Goal: Task Accomplishment & Management: Use online tool/utility

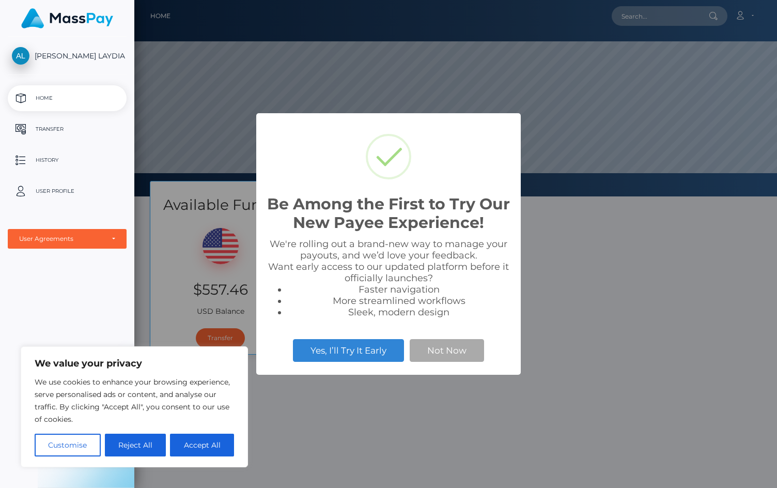
scroll to position [196, 642]
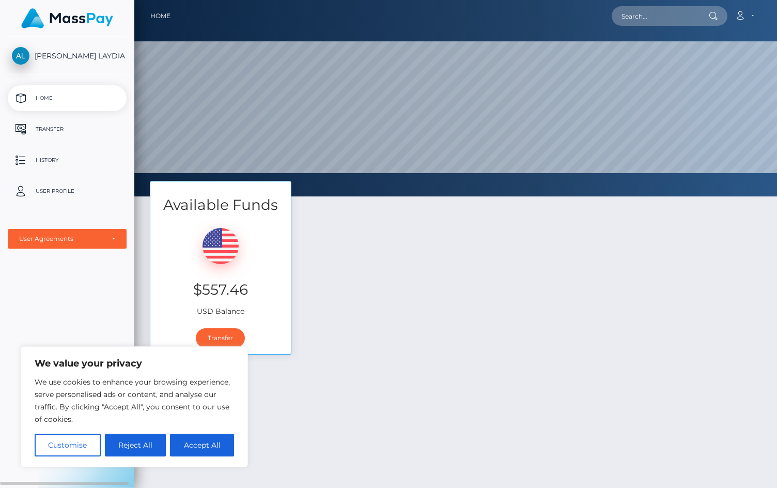
click at [50, 303] on div "[PERSON_NAME] LAYDIA Home Transfer History User Profile MassPay Card - USD Mass…" at bounding box center [67, 261] width 134 height 449
click at [386, 308] on div "Available Funds $557.46 USD Balance Transfer" at bounding box center [455, 273] width 627 height 184
drag, startPoint x: 104, startPoint y: 297, endPoint x: 100, endPoint y: 411, distance: 113.2
click at [103, 299] on div "[PERSON_NAME] LAYDIA Home Transfer History User Profile MassPay Card - USD Mass…" at bounding box center [67, 261] width 134 height 449
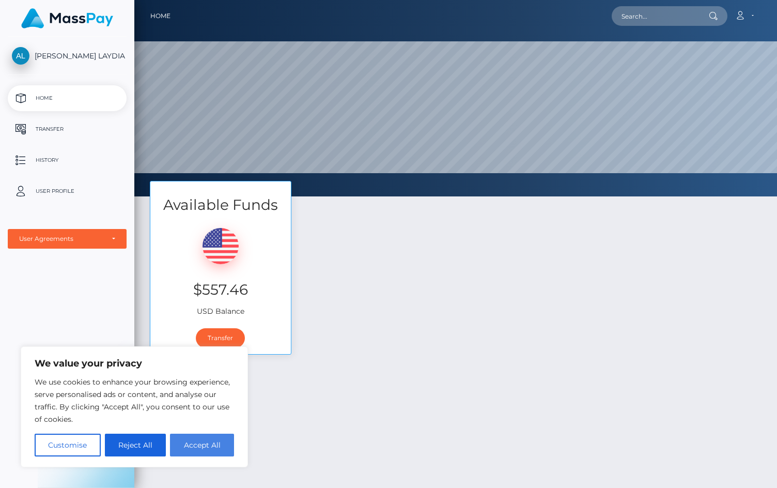
click at [199, 441] on button "Accept All" at bounding box center [202, 444] width 64 height 23
checkbox input "true"
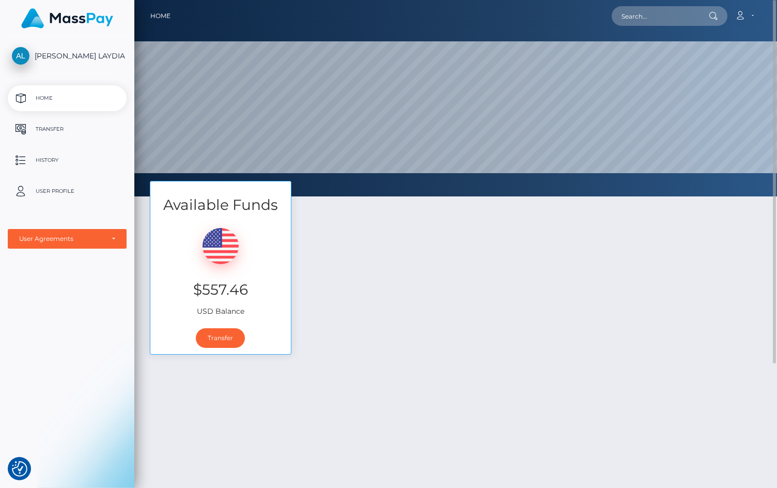
click at [364, 403] on div "Available Funds $557.46 USD Balance Transfer" at bounding box center [455, 393] width 642 height 424
click at [221, 339] on link "Transfer" at bounding box center [220, 338] width 49 height 20
